Goal: Information Seeking & Learning: Learn about a topic

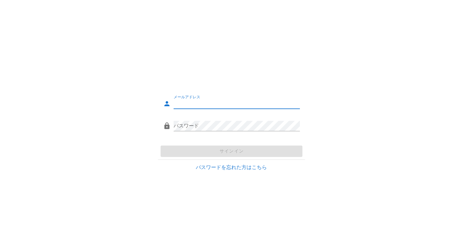
type input "[PERSON_NAME][EMAIL_ADDRESS][DOMAIN_NAME]"
click at [121, 143] on div "メールアドレス [PERSON_NAME][EMAIL_ADDRESS][DOMAIN_NAME] パスワード サインイン パスワードを忘れた方はこちら" at bounding box center [231, 120] width 463 height 117
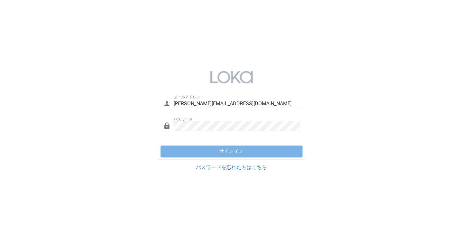
click at [200, 155] on button "サインイン" at bounding box center [232, 151] width 142 height 11
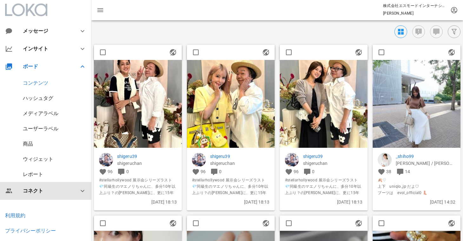
click at [36, 193] on div "コネクト" at bounding box center [47, 191] width 48 height 6
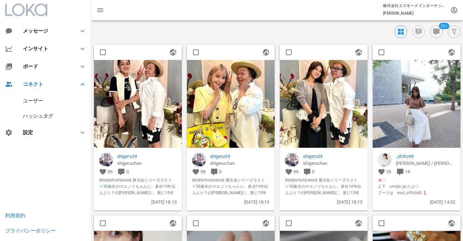
click at [40, 102] on div "ユーザー" at bounding box center [33, 101] width 20 height 6
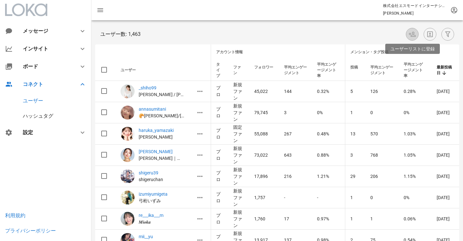
click at [416, 35] on icon "button" at bounding box center [412, 34] width 8 height 8
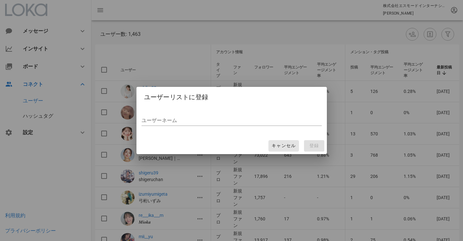
click at [293, 144] on span "キャンセル" at bounding box center [283, 146] width 24 height 6
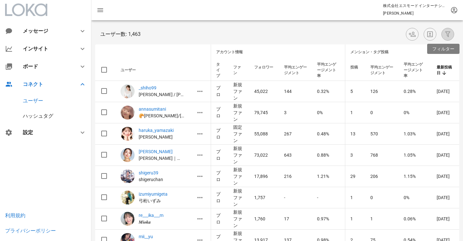
click at [448, 33] on icon "button" at bounding box center [448, 34] width 8 height 8
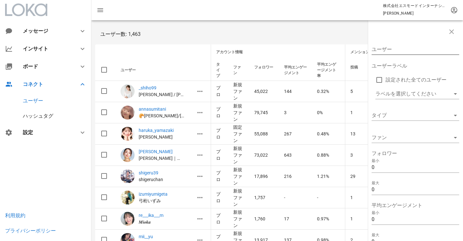
click at [414, 47] on input "ユーザー" at bounding box center [411, 49] width 79 height 10
paste input "[URL][DOMAIN_NAME]"
drag, startPoint x: 429, startPoint y: 50, endPoint x: 311, endPoint y: 50, distance: 118.4
click at [421, 48] on input "sh10110/" at bounding box center [411, 49] width 79 height 10
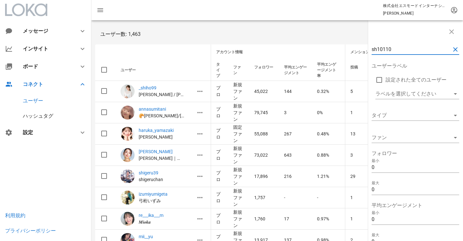
type input "sh10110"
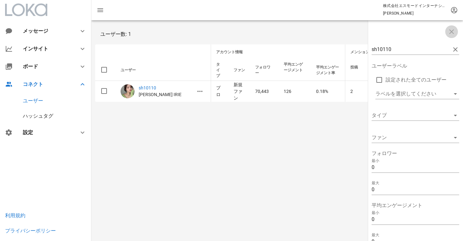
click at [454, 34] on icon "button" at bounding box center [452, 32] width 8 height 8
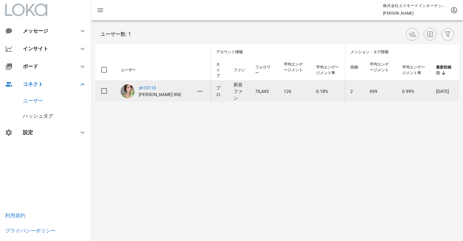
click at [384, 93] on td "699" at bounding box center [381, 91] width 32 height 21
click at [354, 91] on td "2" at bounding box center [355, 91] width 20 height 21
click at [199, 92] on icon "button" at bounding box center [200, 92] width 8 height 8
click at [346, 96] on td "2" at bounding box center [355, 91] width 20 height 21
click at [200, 94] on icon "button" at bounding box center [200, 92] width 8 height 8
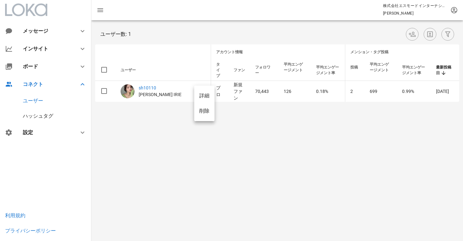
click at [207, 95] on div "詳細" at bounding box center [204, 96] width 10 height 6
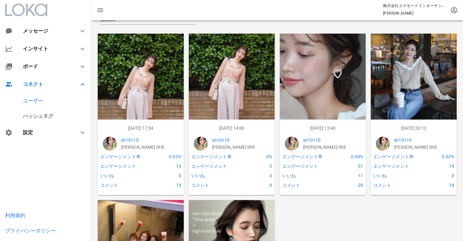
scroll to position [99, 0]
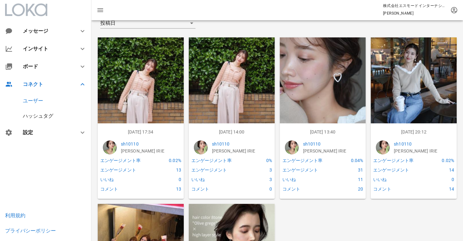
click at [337, 108] on img at bounding box center [323, 80] width 86 height 86
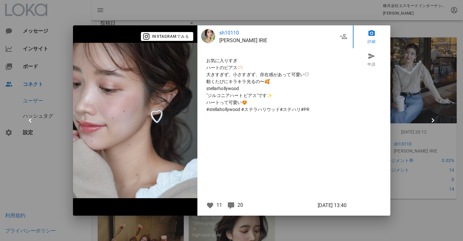
click at [233, 207] on icon at bounding box center [231, 206] width 8 height 8
click at [232, 206] on icon at bounding box center [231, 206] width 8 height 8
click at [176, 38] on span "Instagramでみる" at bounding box center [167, 37] width 44 height 6
click at [215, 18] on div at bounding box center [231, 120] width 463 height 241
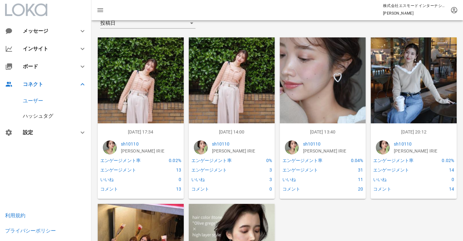
click at [221, 82] on img at bounding box center [232, 80] width 86 height 86
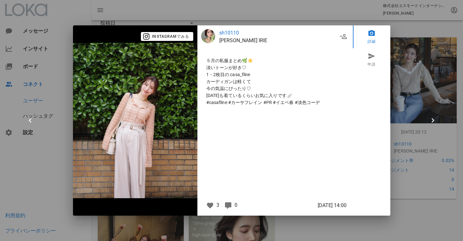
click at [283, 21] on div at bounding box center [231, 120] width 463 height 241
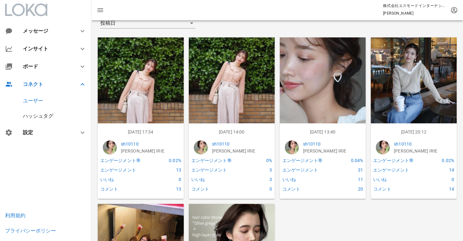
click at [416, 67] on img at bounding box center [414, 80] width 86 height 86
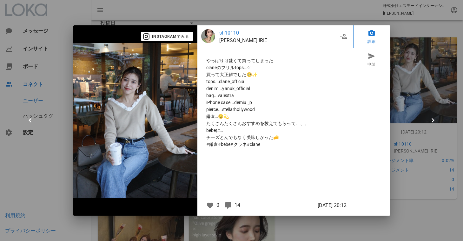
click at [189, 7] on div at bounding box center [231, 120] width 463 height 241
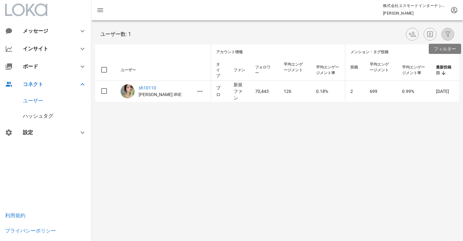
click at [446, 33] on icon "button" at bounding box center [448, 34] width 8 height 8
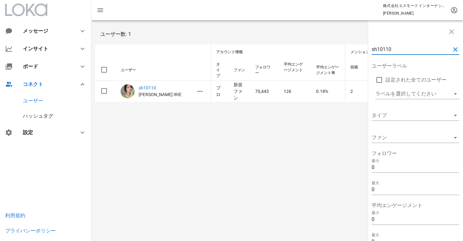
drag, startPoint x: 398, startPoint y: 48, endPoint x: 344, endPoint y: 47, distance: 54.0
click at [344, 47] on div "sh10110 ユーザーラベル 設定された全てのユーザー ラベルを選択してください タイプ ファン フォロワー 最小 0 最大 0 平均エンゲージメント 最小…" at bounding box center [277, 62] width 372 height 85
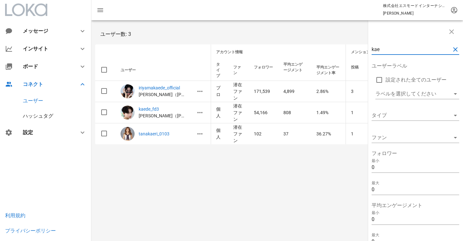
drag, startPoint x: 387, startPoint y: 49, endPoint x: 309, endPoint y: 39, distance: 78.3
click at [309, 39] on div "kae ユーザーラベル 設定された全てのユーザー ラベルを選択してください タイプ ファン フォロワー 最小 0 最大 0 平均エンゲージメント 最小 0 最…" at bounding box center [277, 84] width 372 height 128
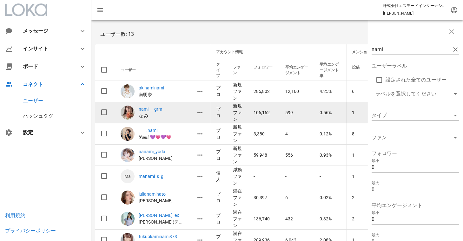
click at [322, 112] on td "0.56%" at bounding box center [330, 112] width 32 height 21
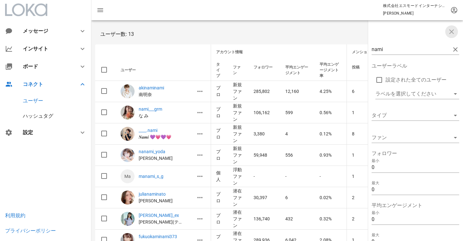
click at [452, 33] on icon "button" at bounding box center [452, 32] width 8 height 8
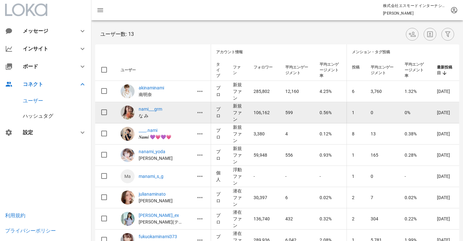
click at [350, 114] on td "1" at bounding box center [356, 112] width 19 height 21
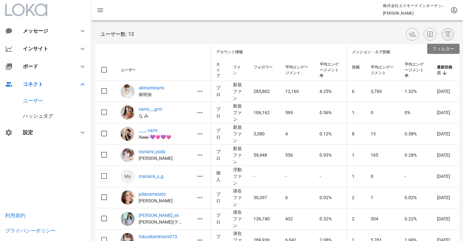
click at [448, 35] on icon "button" at bounding box center [448, 34] width 8 height 8
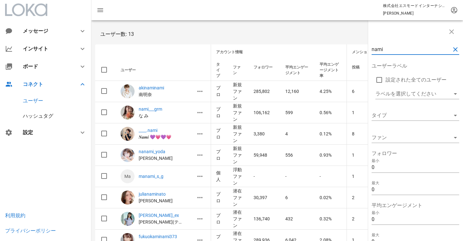
drag, startPoint x: 389, startPoint y: 48, endPoint x: 328, endPoint y: 48, distance: 60.3
click at [328, 48] on div "nami ユーザーラベル 設定された全てのユーザー ラベルを選択してください タイプ ファン フォロワー 最小 0 最大 0 平均エンゲージメント 最小 0 …" at bounding box center [277, 190] width 372 height 341
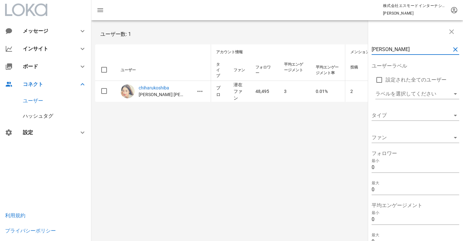
drag, startPoint x: 401, startPoint y: 50, endPoint x: 306, endPoint y: 41, distance: 95.6
click at [306, 42] on div "haruko ユーザーラベル 設定された全てのユーザー ラベルを選択してください タイプ ファン フォロワー 最小 0 最大 0 平均エンゲージメント 最小 …" at bounding box center [277, 62] width 372 height 85
type input "[PERSON_NAME]"
click at [451, 35] on icon "button" at bounding box center [452, 32] width 8 height 8
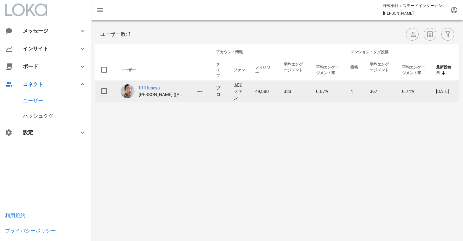
click at [381, 89] on td "367" at bounding box center [381, 91] width 32 height 21
click at [199, 92] on icon "button" at bounding box center [200, 92] width 8 height 8
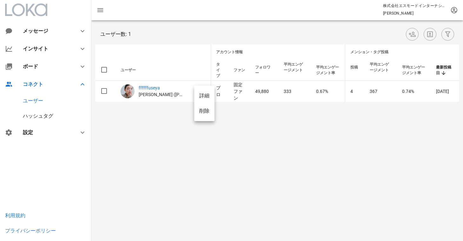
click at [201, 96] on div "詳細" at bounding box center [204, 96] width 10 height 6
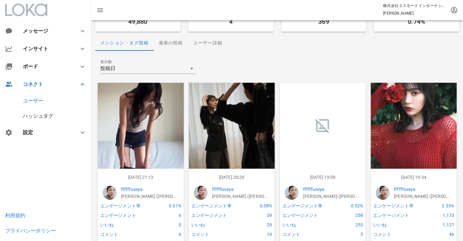
scroll to position [66, 0]
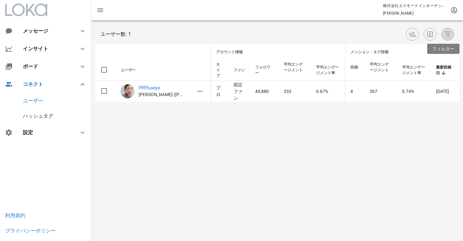
click at [446, 34] on icon "button" at bounding box center [448, 34] width 8 height 8
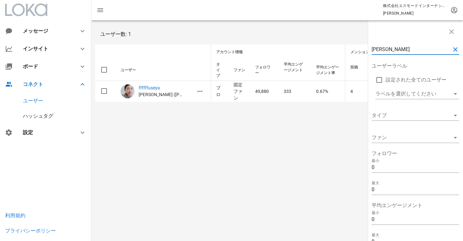
drag, startPoint x: 397, startPoint y: 52, endPoint x: 348, endPoint y: 51, distance: 48.3
click at [348, 52] on div "[PERSON_NAME] ユーザーラベル 設定された全てのユーザー ラベルを選択してください タイプ ファン フォロワー 最小 0 最大 0 平均エンゲージ…" at bounding box center [277, 62] width 372 height 85
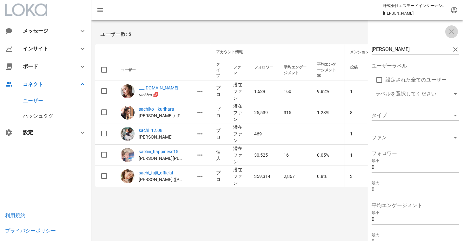
click at [453, 33] on icon "button" at bounding box center [452, 32] width 8 height 8
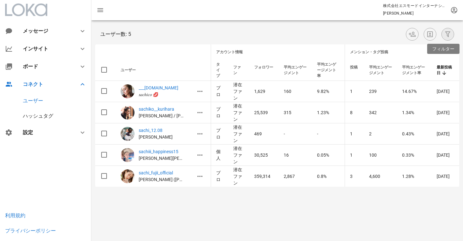
click at [451, 36] on icon "button" at bounding box center [448, 34] width 8 height 8
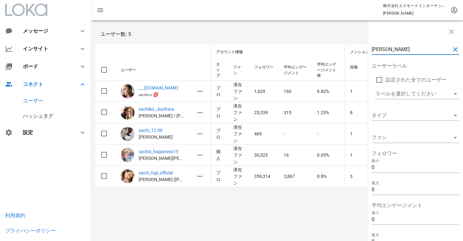
drag, startPoint x: 390, startPoint y: 48, endPoint x: 337, endPoint y: 44, distance: 52.8
click at [337, 45] on div "[PERSON_NAME] ユーザーラベル 設定された全てのユーザー ラベルを選択してください タイプ ファン フォロワー 最小 0 最大 0 平均エンゲージ…" at bounding box center [277, 105] width 372 height 170
type input "nana"
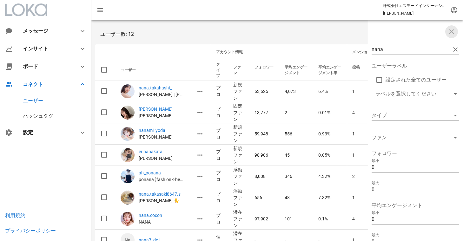
click at [450, 34] on icon "button" at bounding box center [452, 32] width 8 height 8
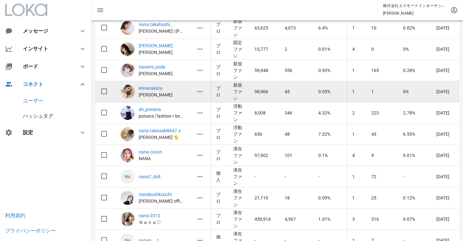
scroll to position [67, 0]
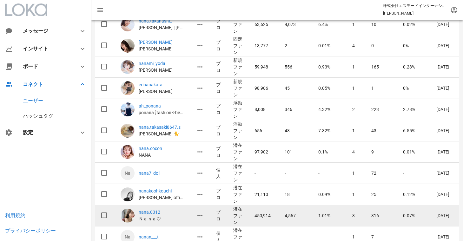
click at [158, 213] on p "nana.0312" at bounding box center [161, 212] width 45 height 7
click at [199, 216] on icon "button" at bounding box center [200, 216] width 8 height 8
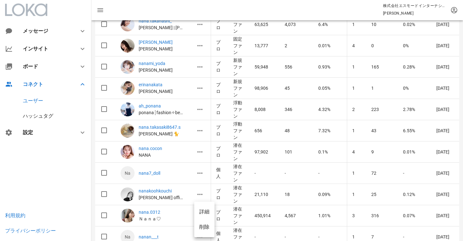
click at [211, 213] on div "詳細" at bounding box center [204, 211] width 20 height 15
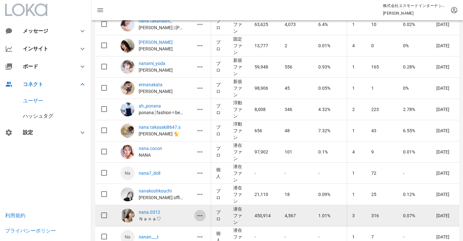
click at [201, 218] on icon "button" at bounding box center [200, 216] width 8 height 8
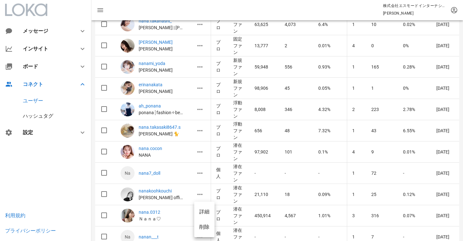
click at [204, 215] on div "詳細" at bounding box center [204, 211] width 20 height 15
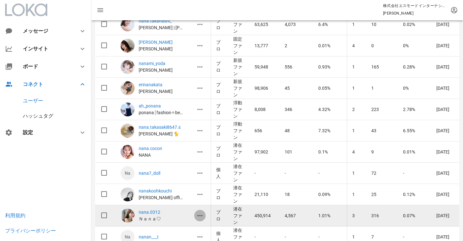
click at [199, 215] on icon "button" at bounding box center [200, 216] width 8 height 8
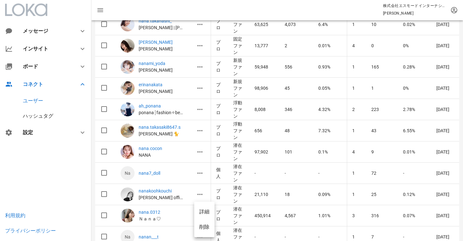
click at [201, 213] on div "詳細" at bounding box center [204, 212] width 10 height 6
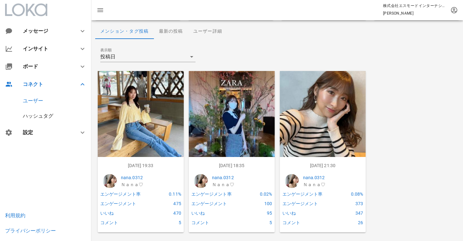
scroll to position [64, 0]
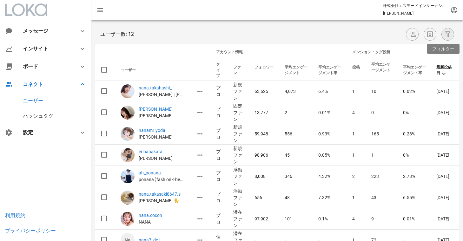
click at [448, 32] on icon "button" at bounding box center [448, 34] width 8 height 8
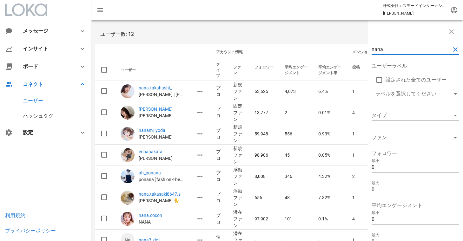
drag, startPoint x: 388, startPoint y: 50, endPoint x: 327, endPoint y: 45, distance: 61.2
click at [327, 45] on div "nana ユーザーラベル 設定された全てのユーザー ラベルを選択してください タイプ ファン フォロワー 最小 0 最大 0 平均エンゲージメント 最小 0 …" at bounding box center [277, 179] width 372 height 319
type input "fuji"
